Goal: Information Seeking & Learning: Find specific fact

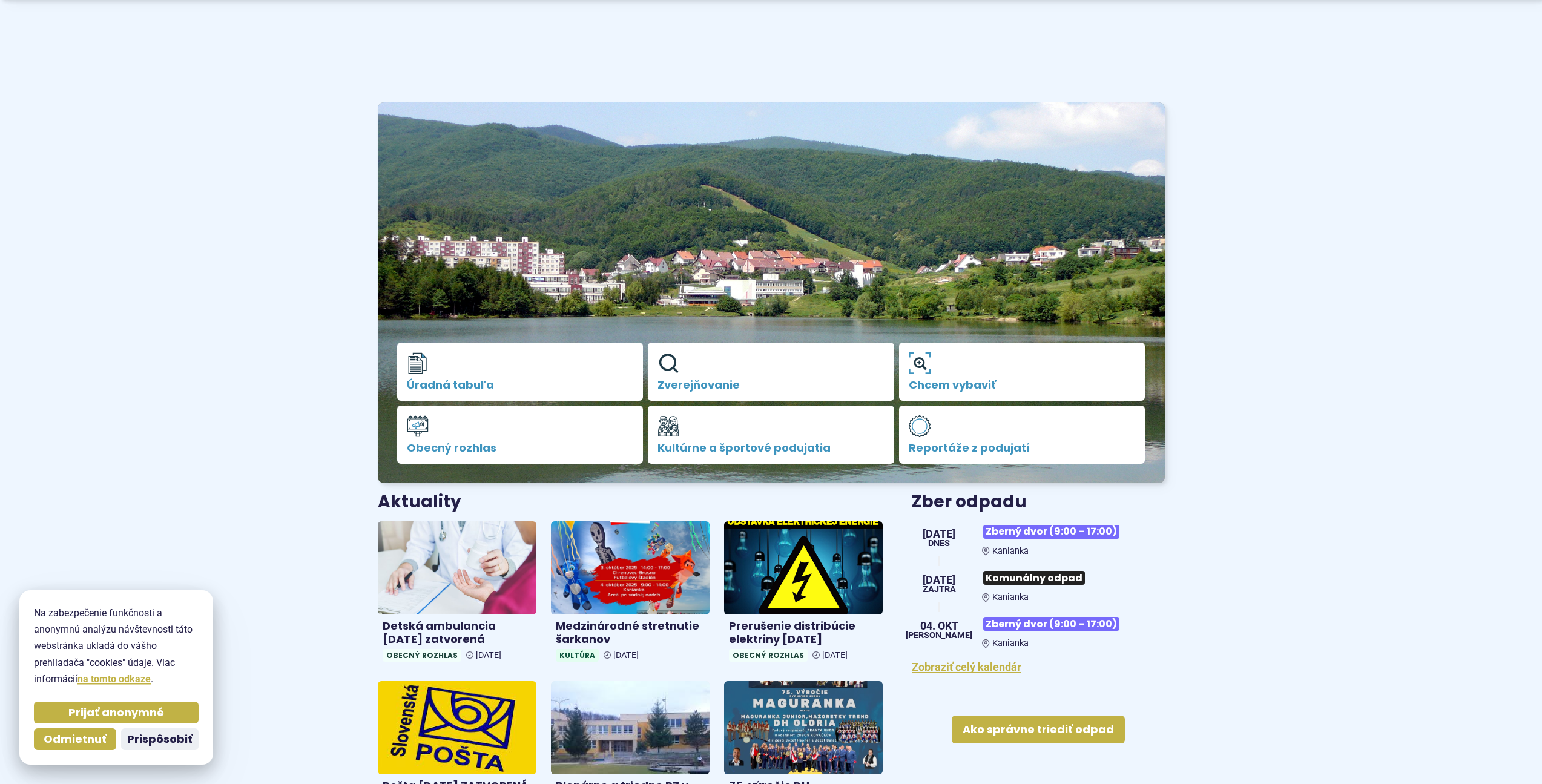
scroll to position [121, 0]
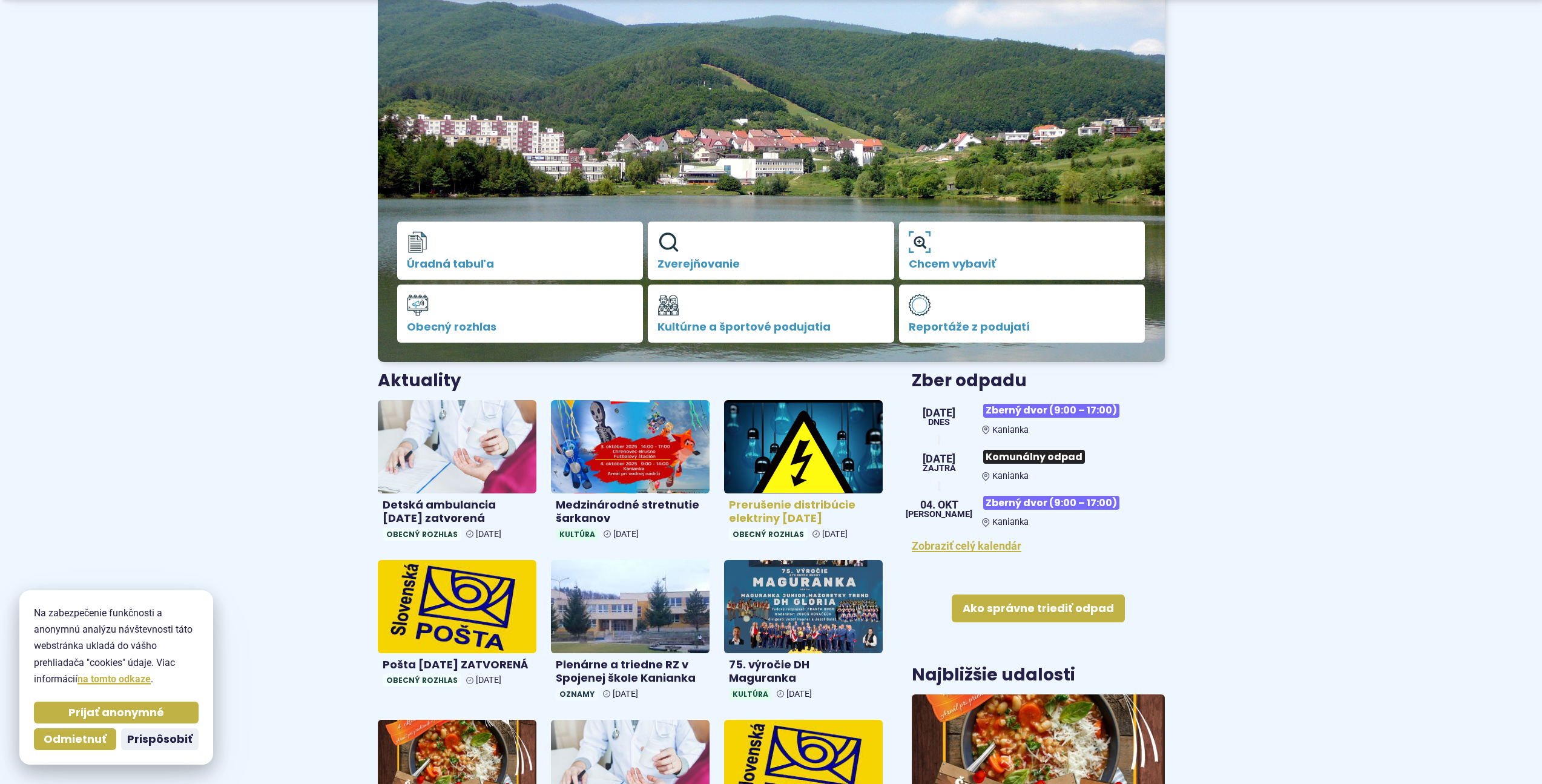
click at [813, 509] on h4 "Prerušenie distribúcie elektriny [DATE]" at bounding box center [804, 511] width 149 height 27
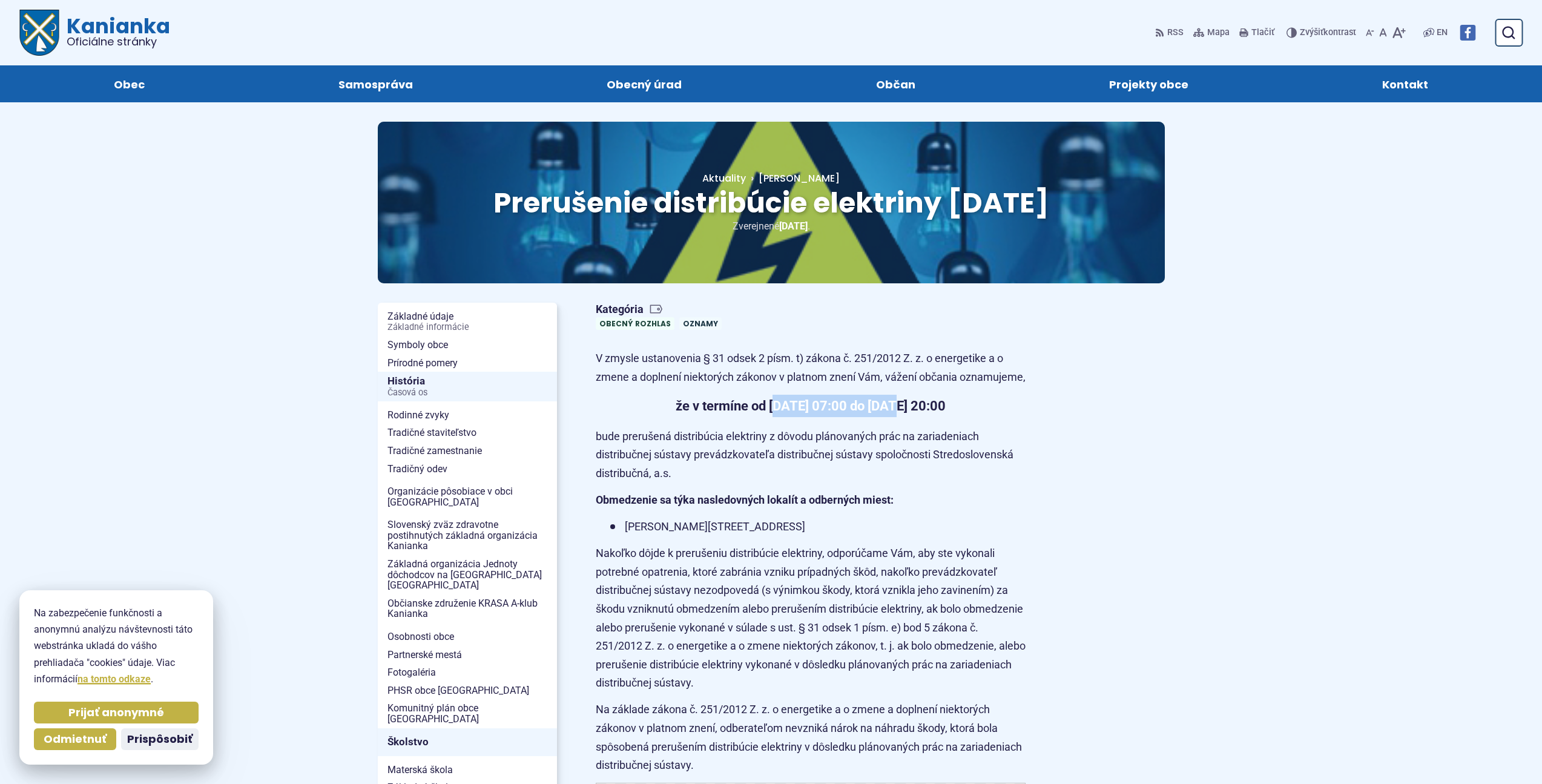
drag, startPoint x: 771, startPoint y: 454, endPoint x: 967, endPoint y: 460, distance: 196.1
click at [937, 413] on strong "že v termíne od [DATE] 07:00 do [DATE] 20:00" at bounding box center [811, 406] width 270 height 15
click at [946, 413] on strong "že v termíne od [DATE] 07:00 do [DATE] 20:00" at bounding box center [811, 406] width 270 height 15
drag, startPoint x: 728, startPoint y: 454, endPoint x: 845, endPoint y: 462, distance: 117.3
click at [816, 413] on strong "že v termíne od [DATE] 07:00 do [DATE] 20:00" at bounding box center [811, 406] width 270 height 15
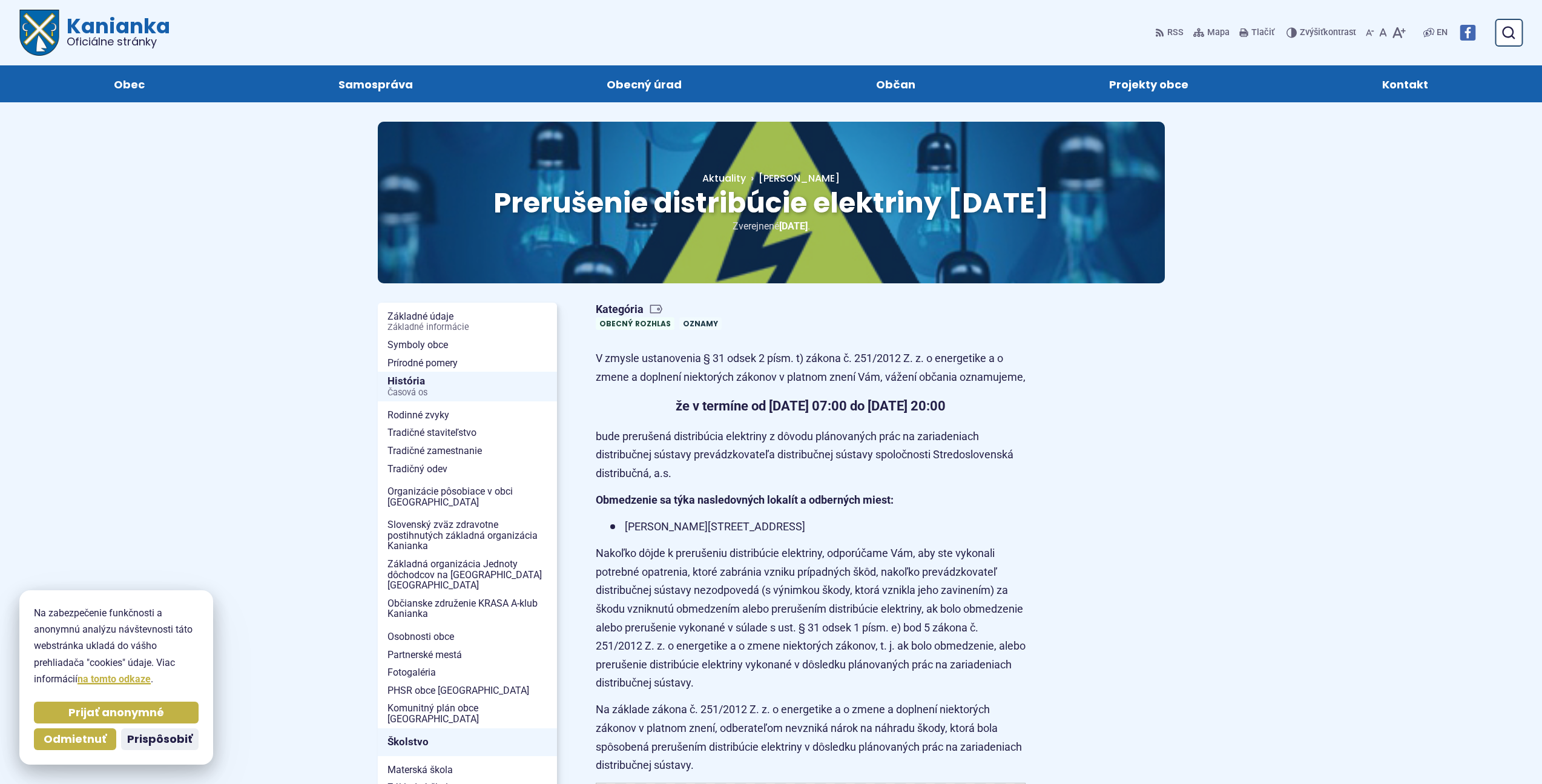
click at [894, 413] on strong "že v termíne od [DATE] 07:00 do [DATE] 20:00" at bounding box center [811, 406] width 270 height 15
drag, startPoint x: 742, startPoint y: 450, endPoint x: 816, endPoint y: 452, distance: 74.0
click at [816, 413] on strong "že v termíne od [DATE] 07:00 do [DATE] 20:00" at bounding box center [811, 406] width 270 height 15
click at [872, 413] on strong "že v termíne od [DATE] 07:00 do [DATE] 20:00" at bounding box center [811, 406] width 270 height 15
drag, startPoint x: 774, startPoint y: 453, endPoint x: 866, endPoint y: 458, distance: 92.1
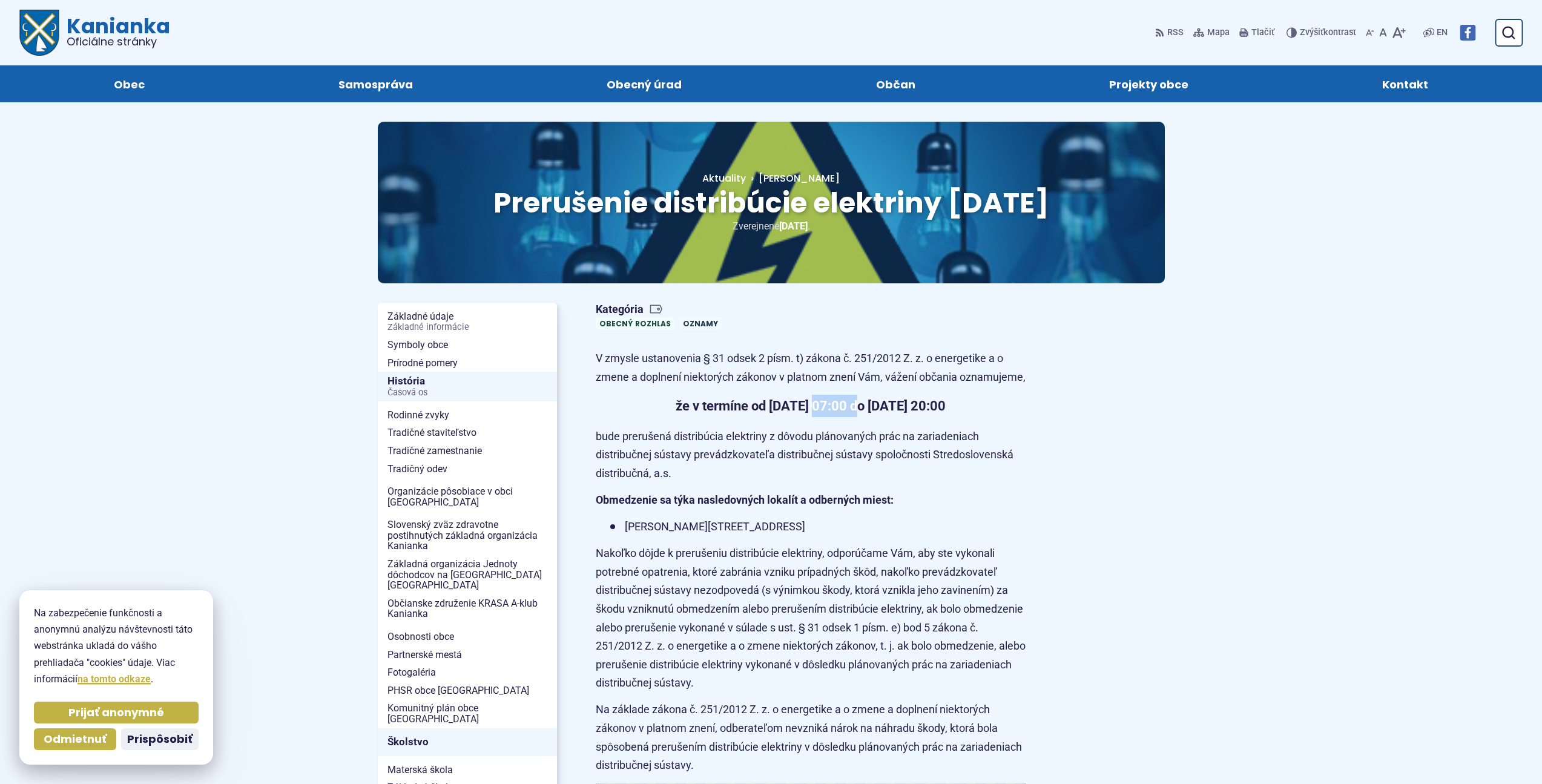
click at [839, 413] on strong "že v termíne od [DATE] 07:00 do [DATE] 20:00" at bounding box center [811, 406] width 270 height 15
click at [879, 413] on strong "že v termíne od [DATE] 07:00 do [DATE] 20:00" at bounding box center [811, 406] width 270 height 15
drag, startPoint x: 816, startPoint y: 454, endPoint x: 892, endPoint y: 454, distance: 76.0
click at [855, 413] on strong "že v termíne od [DATE] 07:00 do [DATE] 20:00" at bounding box center [811, 406] width 270 height 15
click at [892, 413] on strong "že v termíne od [DATE] 07:00 do [DATE] 20:00" at bounding box center [811, 406] width 270 height 15
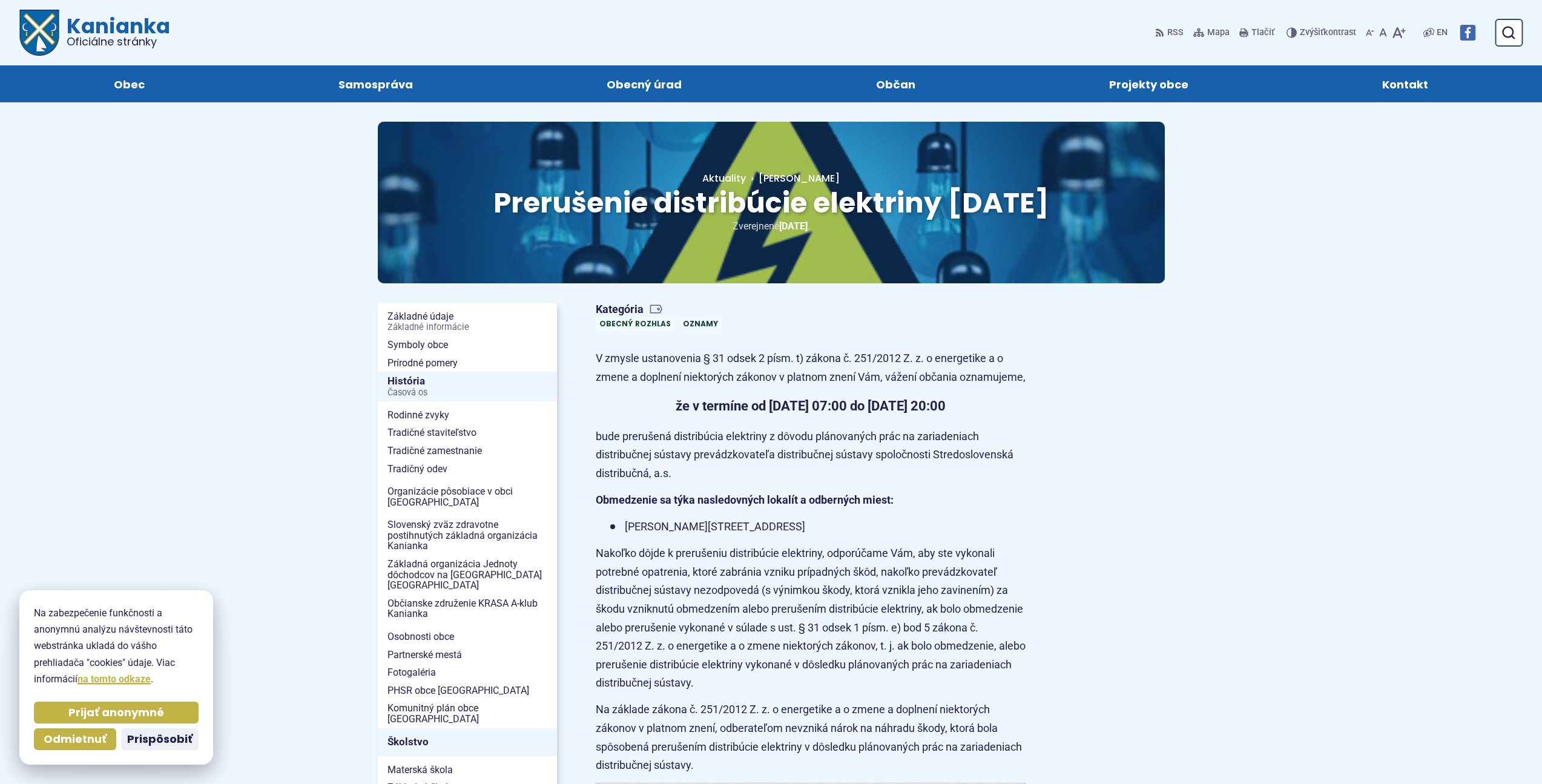
drag, startPoint x: 844, startPoint y: 454, endPoint x: 890, endPoint y: 454, distance: 46.0
click at [890, 413] on strong "že v termíne od [DATE] 07:00 do [DATE] 20:00" at bounding box center [811, 406] width 270 height 15
click at [930, 413] on strong "že v termíne od [DATE] 07:00 do [DATE] 20:00" at bounding box center [811, 406] width 270 height 15
drag, startPoint x: 854, startPoint y: 451, endPoint x: 904, endPoint y: 451, distance: 50.0
click at [881, 413] on strong "že v termíne od [DATE] 07:00 do [DATE] 20:00" at bounding box center [811, 406] width 270 height 15
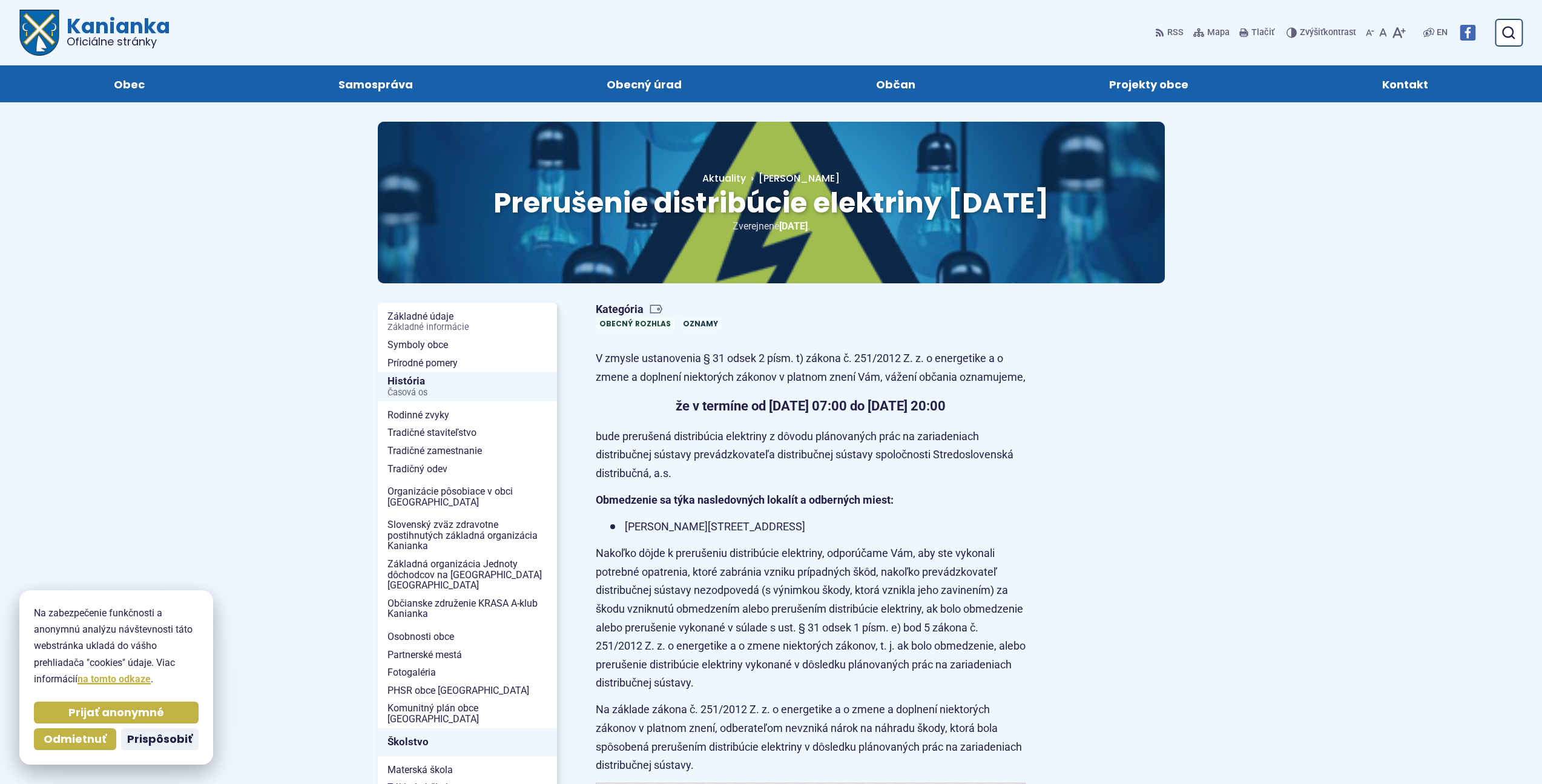
click at [905, 413] on strong "že v termíne od [DATE] 07:00 do [DATE] 20:00" at bounding box center [811, 406] width 270 height 15
drag, startPoint x: 806, startPoint y: 450, endPoint x: 887, endPoint y: 453, distance: 81.1
click at [861, 413] on strong "že v termíne od [DATE] 07:00 do [DATE] 20:00" at bounding box center [811, 406] width 270 height 15
drag, startPoint x: 887, startPoint y: 453, endPoint x: 865, endPoint y: 453, distance: 22.0
click at [884, 413] on strong "že v termíne od [DATE] 07:00 do [DATE] 20:00" at bounding box center [811, 406] width 270 height 15
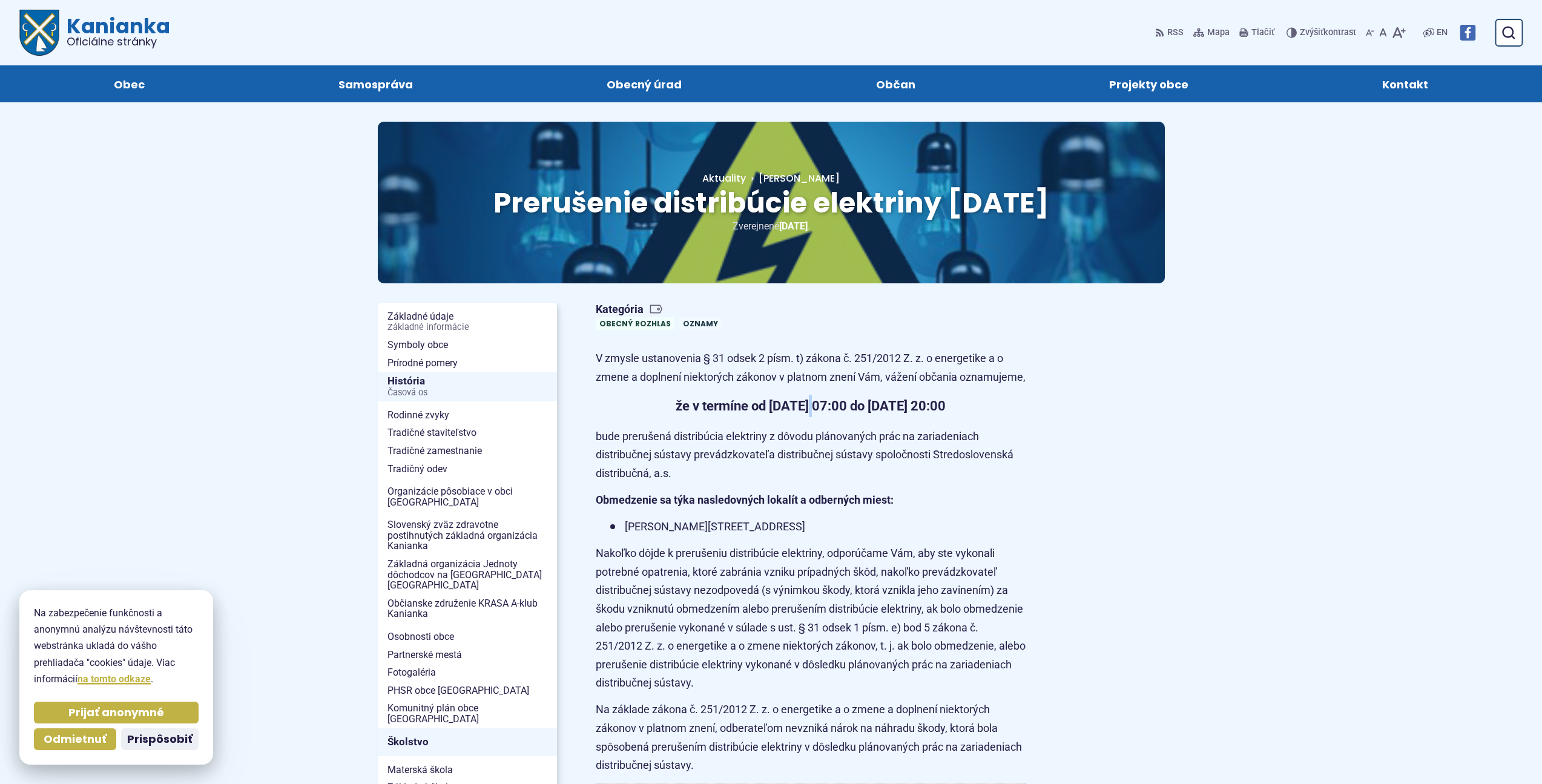
drag, startPoint x: 770, startPoint y: 453, endPoint x: 881, endPoint y: 456, distance: 111.0
click at [814, 413] on strong "že v termíne od [DATE] 07:00 do [DATE] 20:00" at bounding box center [811, 406] width 270 height 15
drag, startPoint x: 883, startPoint y: 456, endPoint x: 680, endPoint y: 450, distance: 203.1
click at [878, 413] on strong "že v termíne od [DATE] 07:00 do [DATE] 20:00" at bounding box center [811, 406] width 270 height 15
drag, startPoint x: 680, startPoint y: 450, endPoint x: 820, endPoint y: 462, distance: 140.5
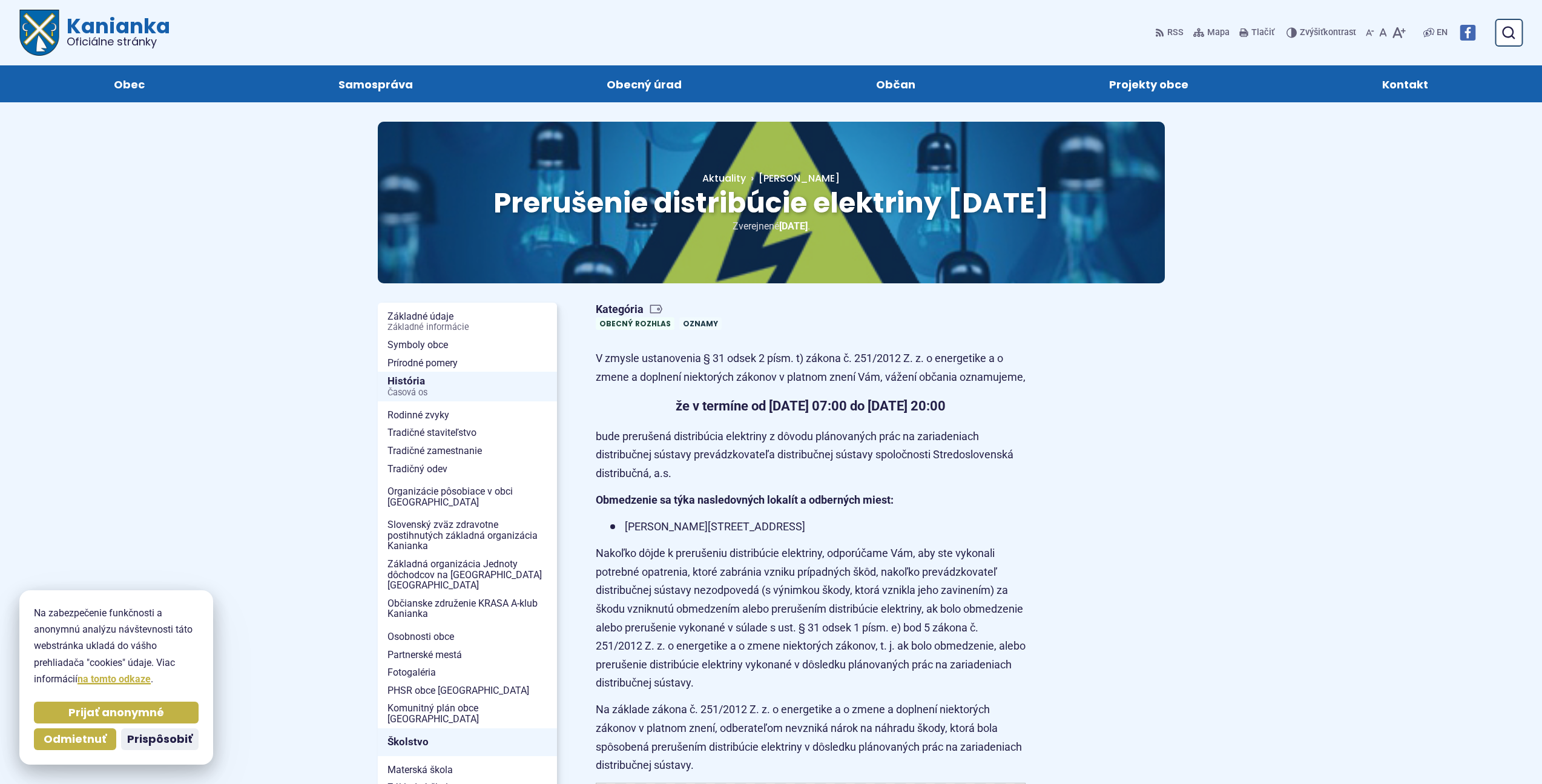
click at [755, 413] on strong "že v termíne od [DATE] 07:00 do [DATE] 20:00" at bounding box center [811, 406] width 270 height 15
drag, startPoint x: 820, startPoint y: 462, endPoint x: 811, endPoint y: 462, distance: 9.0
click at [811, 413] on strong "že v termíne od [DATE] 07:00 do [DATE] 20:00" at bounding box center [811, 406] width 270 height 15
drag, startPoint x: 704, startPoint y: 457, endPoint x: 805, endPoint y: 460, distance: 101.0
click at [778, 413] on strong "že v termíne od [DATE] 07:00 do [DATE] 20:00" at bounding box center [811, 406] width 270 height 15
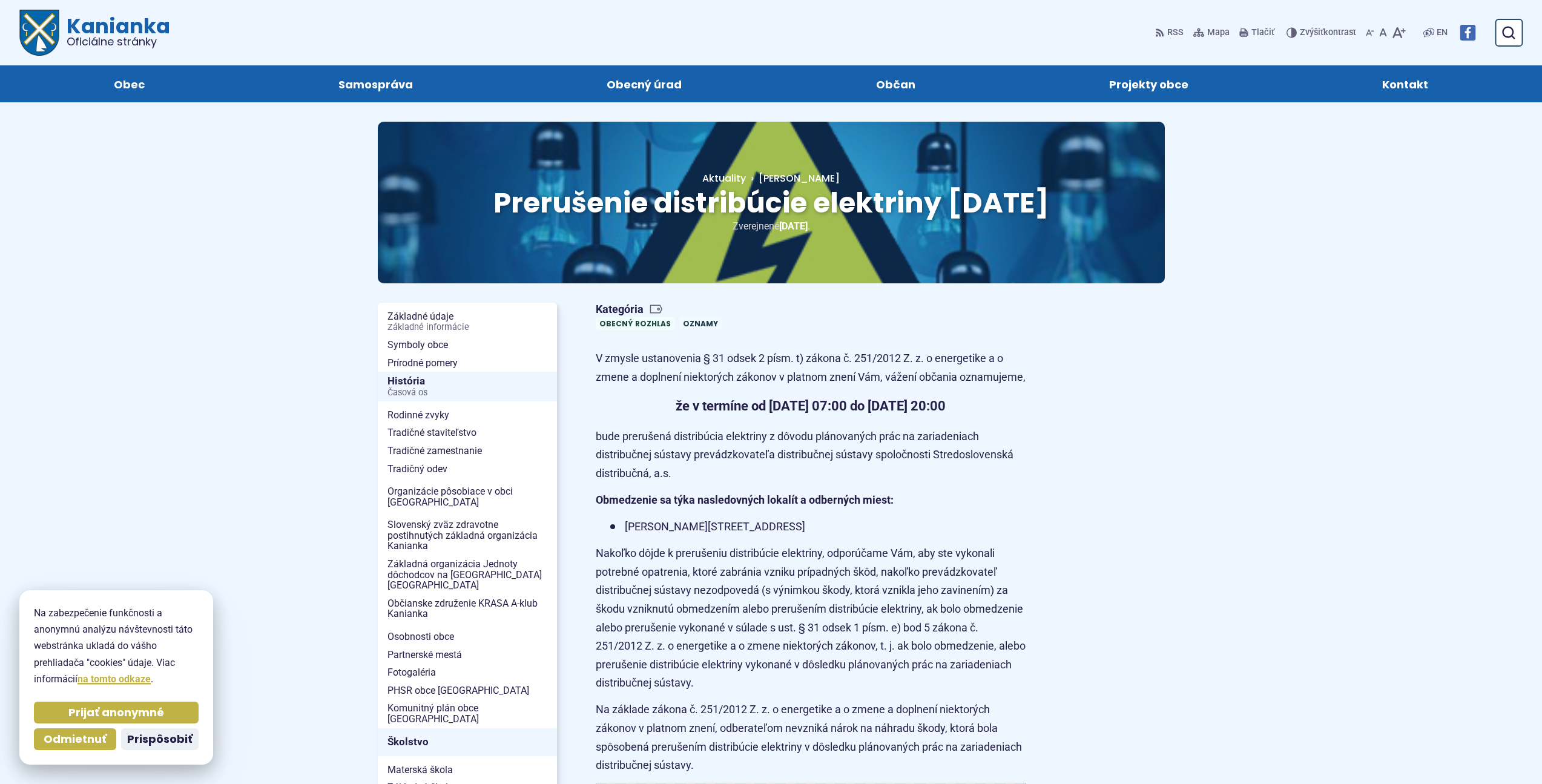
click at [807, 413] on strong "že v termíne od [DATE] 07:00 do [DATE] 20:00" at bounding box center [811, 406] width 270 height 15
